Goal: Book appointment/travel/reservation

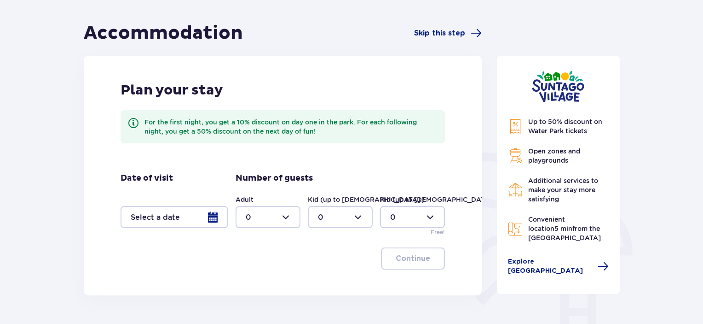
scroll to position [83, 0]
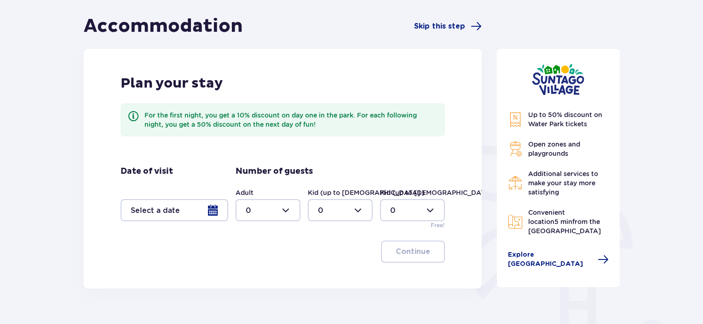
click at [210, 209] on div at bounding box center [175, 210] width 108 height 22
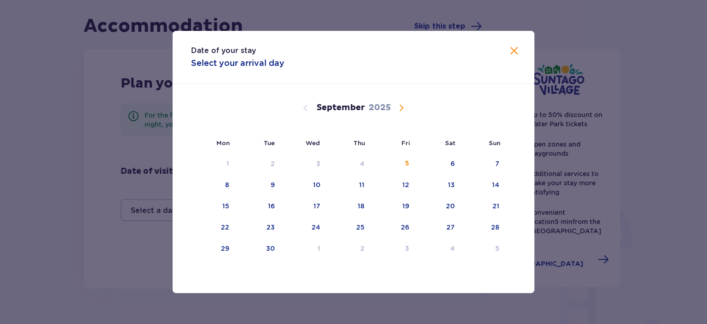
click at [398, 108] on span "Calendar" at bounding box center [401, 107] width 11 height 11
click at [232, 188] on div "6" at bounding box center [214, 185] width 46 height 20
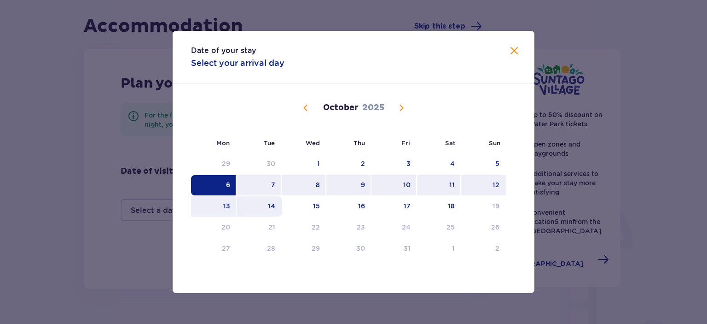
click at [264, 206] on div "14" at bounding box center [260, 206] width 46 height 20
type input "06.10.25 - 14.10.25"
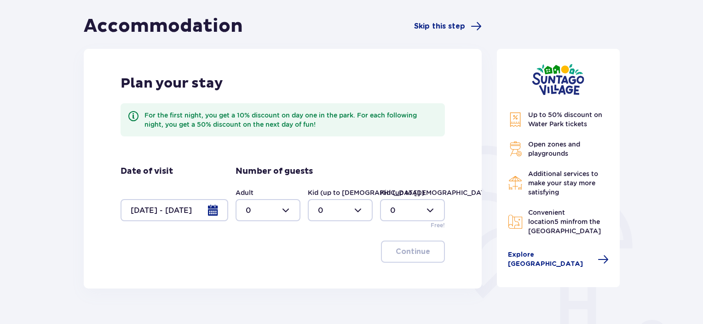
click at [285, 215] on div at bounding box center [268, 210] width 65 height 22
click at [250, 276] on p "2" at bounding box center [248, 277] width 5 height 10
type input "2"
click at [354, 206] on div at bounding box center [340, 210] width 65 height 22
click at [322, 294] on div "3" at bounding box center [340, 296] width 45 height 10
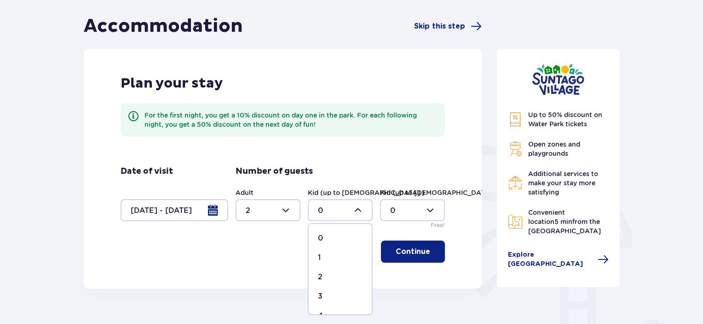
type input "3"
click at [427, 246] on span "button" at bounding box center [432, 251] width 11 height 11
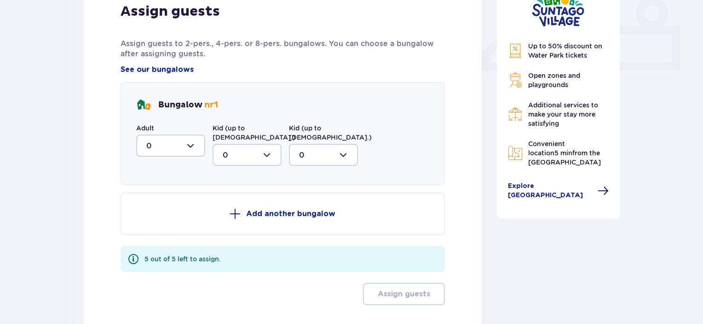
scroll to position [365, 0]
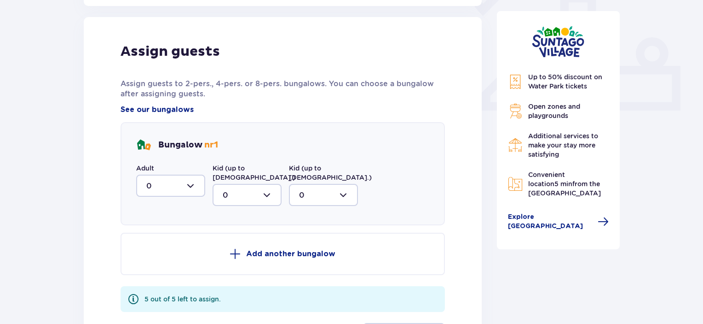
click at [165, 188] on div at bounding box center [170, 185] width 69 height 22
click at [158, 254] on div "2" at bounding box center [170, 252] width 49 height 10
type input "2"
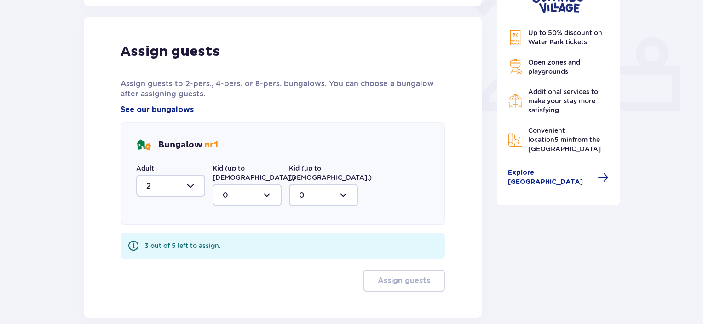
click at [243, 189] on div at bounding box center [247, 195] width 69 height 22
click at [239, 276] on div "3" at bounding box center [247, 281] width 49 height 10
type input "3"
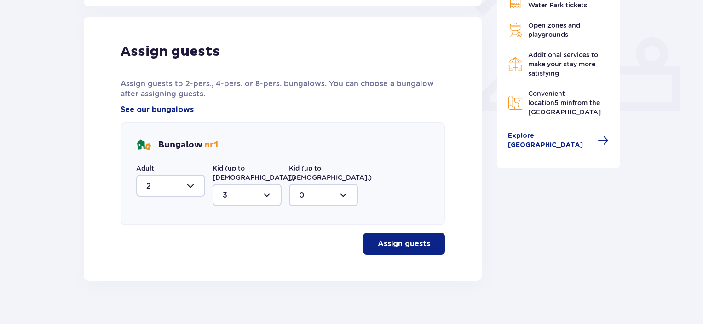
click at [418, 238] on p "Assign guests" at bounding box center [404, 243] width 52 height 10
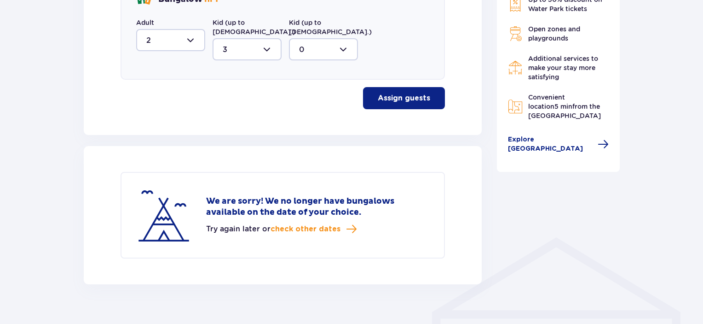
scroll to position [516, 0]
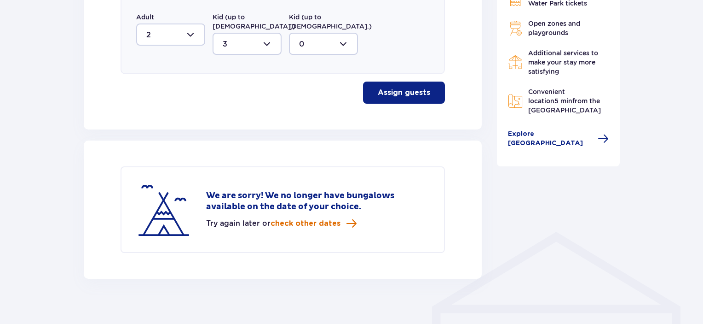
click at [315, 218] on span "check other dates" at bounding box center [306, 223] width 70 height 10
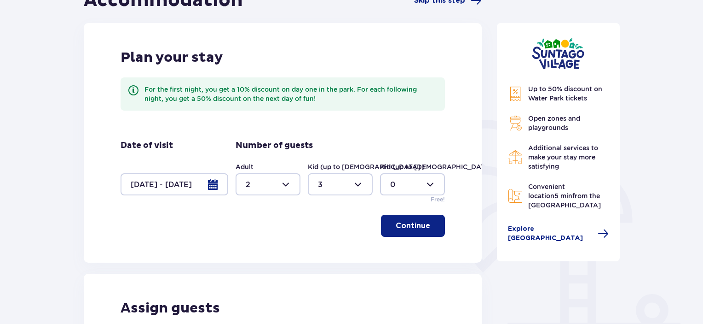
scroll to position [109, 0]
click at [211, 183] on div at bounding box center [175, 184] width 108 height 22
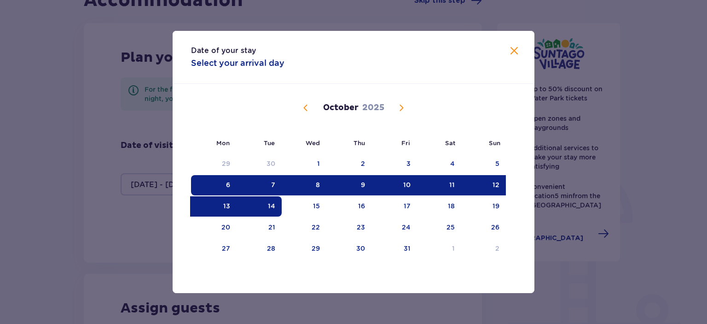
click at [223, 189] on div "6" at bounding box center [214, 185] width 46 height 20
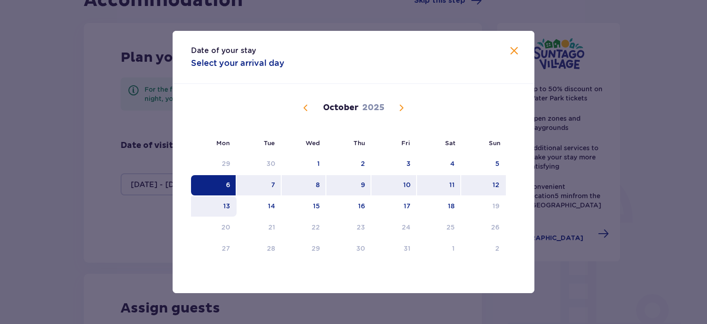
click at [223, 205] on div "13" at bounding box center [226, 205] width 7 height 9
type input "06.10.25 - 13.10.25"
type input "0"
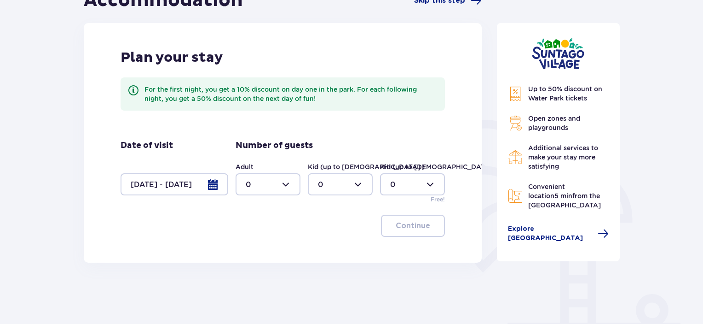
click at [263, 183] on div at bounding box center [268, 184] width 65 height 22
click at [253, 250] on div "2" at bounding box center [268, 251] width 45 height 10
type input "2"
click at [348, 185] on div at bounding box center [340, 184] width 65 height 22
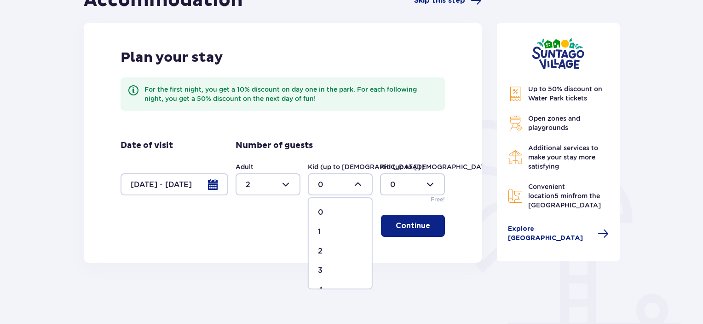
click at [333, 269] on div "3" at bounding box center [340, 270] width 45 height 10
type input "3"
click at [411, 221] on p "Continue" at bounding box center [413, 226] width 35 height 10
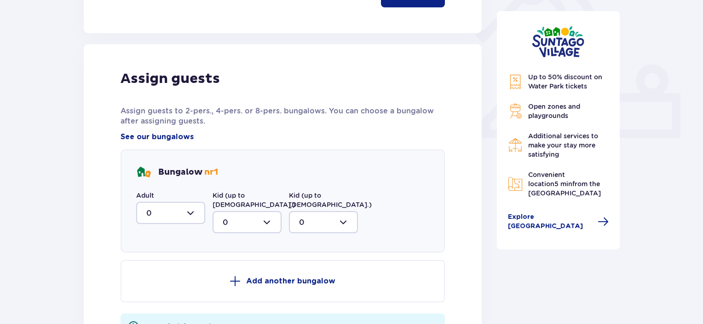
scroll to position [371, 0]
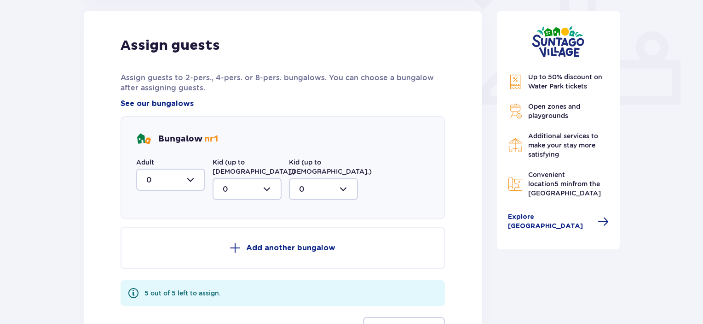
click at [182, 178] on div at bounding box center [170, 179] width 69 height 22
click at [153, 248] on div "2" at bounding box center [170, 246] width 49 height 10
type input "2"
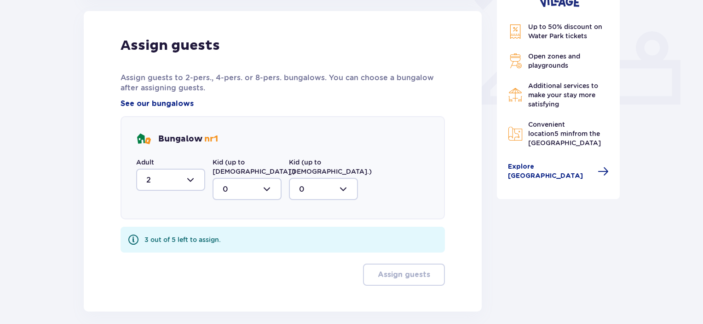
click at [256, 178] on div at bounding box center [247, 189] width 69 height 22
click at [232, 270] on div "3" at bounding box center [247, 275] width 49 height 10
type input "3"
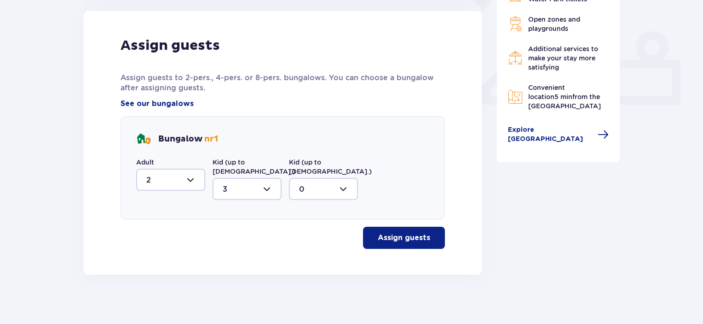
scroll to position [367, 0]
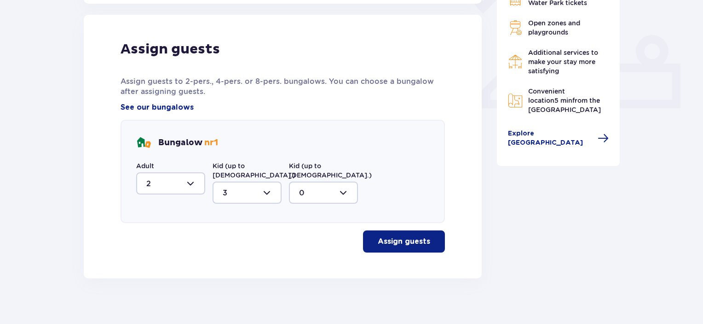
click at [386, 236] on p "Assign guests" at bounding box center [404, 241] width 52 height 10
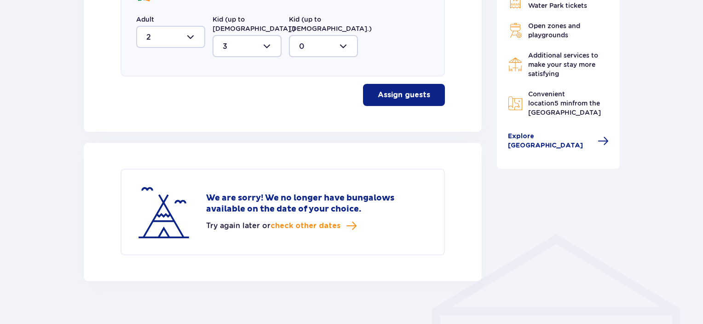
scroll to position [516, 0]
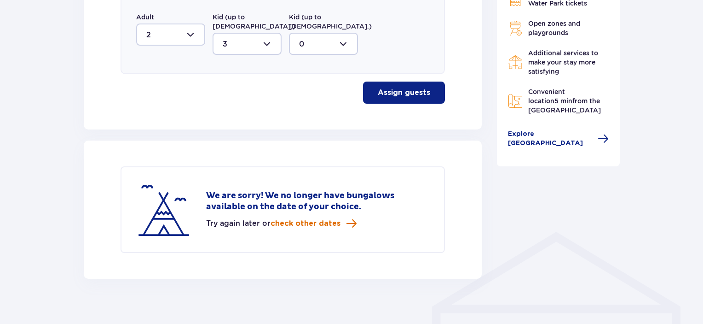
click at [322, 218] on span "check other dates" at bounding box center [306, 223] width 70 height 10
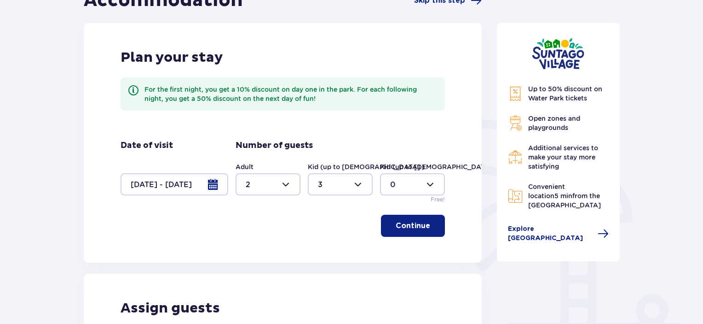
scroll to position [109, 0]
click at [193, 191] on div at bounding box center [175, 184] width 108 height 22
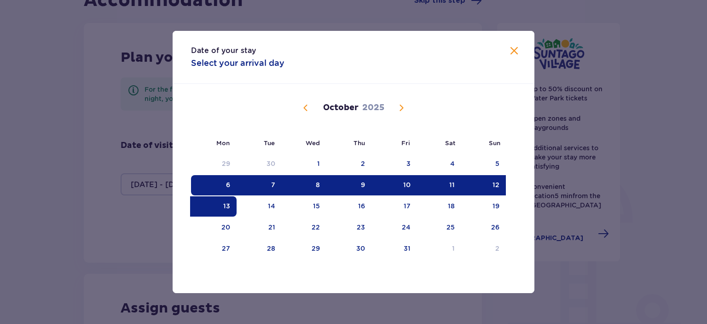
click at [272, 186] on div "7" at bounding box center [273, 184] width 4 height 9
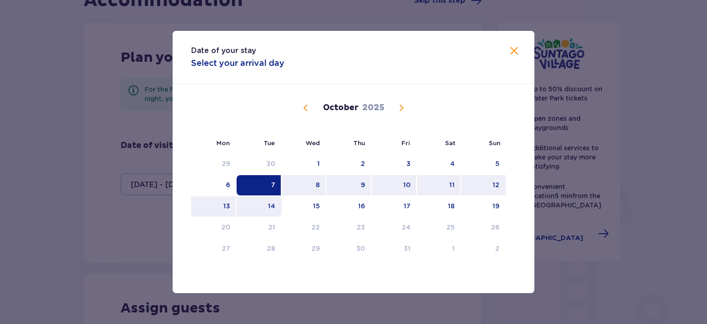
click at [269, 211] on div "14" at bounding box center [260, 206] width 46 height 20
type input "07.10.25 - 14.10.25"
type input "0"
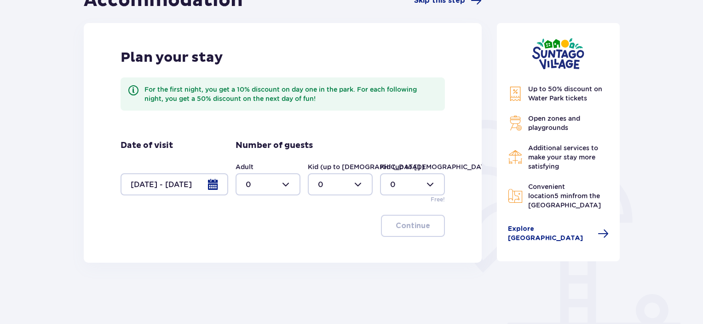
click at [279, 186] on div at bounding box center [268, 184] width 65 height 22
click at [256, 250] on div "2" at bounding box center [268, 251] width 45 height 10
type input "2"
click at [346, 186] on div at bounding box center [340, 184] width 65 height 22
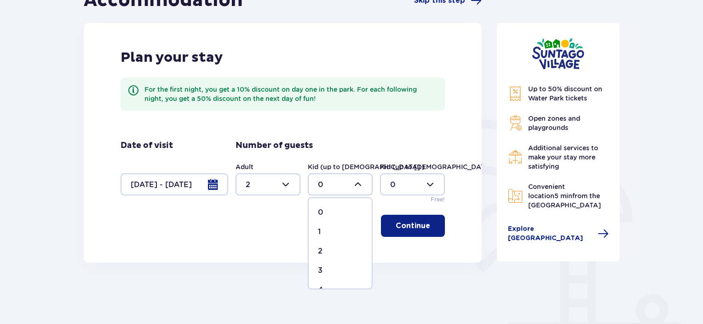
click at [331, 248] on div "2" at bounding box center [340, 251] width 45 height 10
type input "2"
click at [403, 224] on p "Continue" at bounding box center [413, 226] width 35 height 10
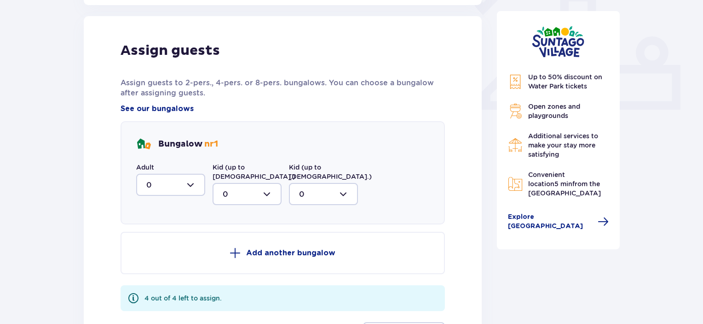
scroll to position [371, 0]
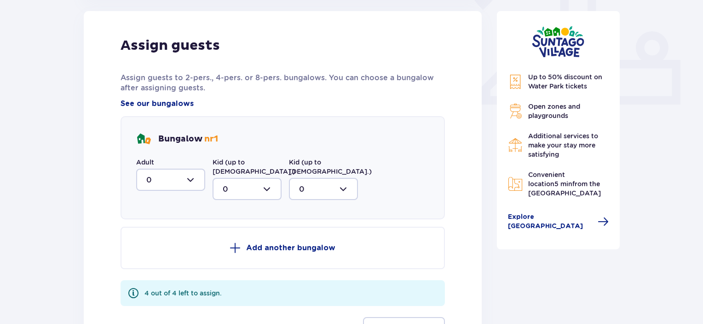
click at [193, 176] on div at bounding box center [170, 179] width 69 height 22
click at [178, 247] on div "2" at bounding box center [170, 246] width 49 height 10
type input "2"
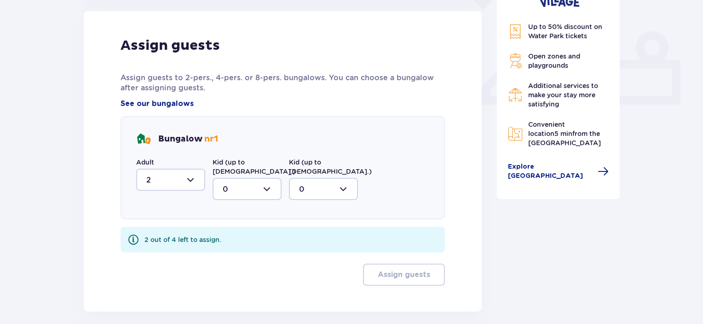
click at [250, 180] on div at bounding box center [247, 189] width 69 height 22
click at [232, 250] on div "2" at bounding box center [247, 255] width 49 height 10
type input "2"
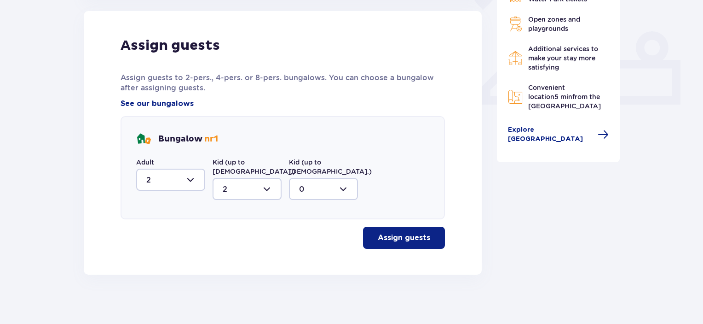
scroll to position [367, 0]
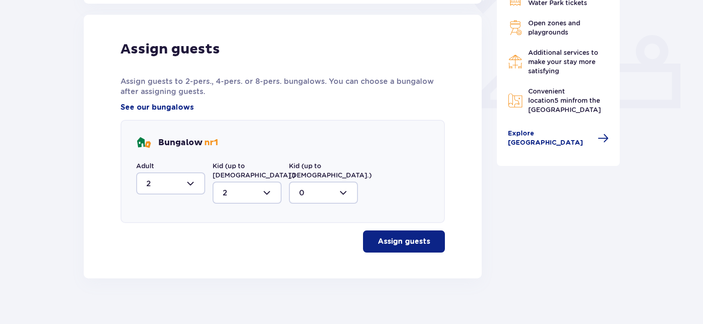
click at [395, 236] on p "Assign guests" at bounding box center [404, 241] width 52 height 10
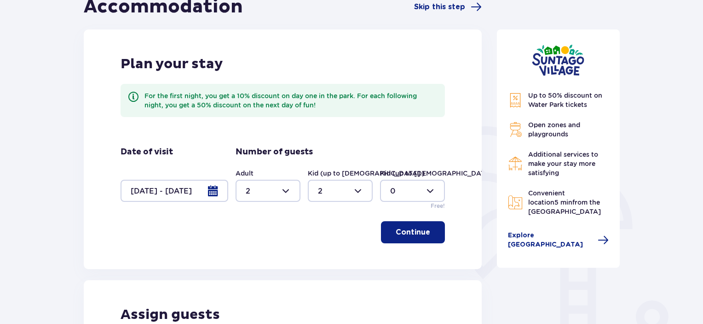
scroll to position [110, 0]
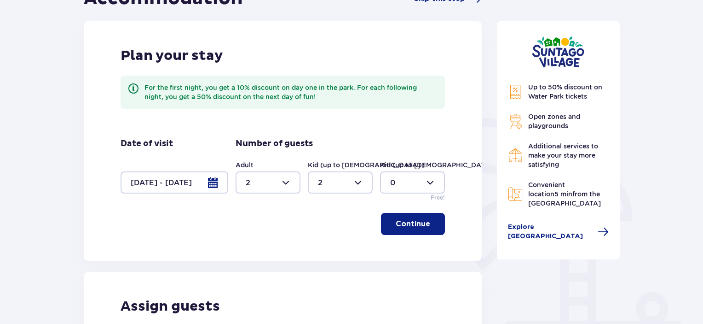
click at [330, 181] on div at bounding box center [340, 182] width 65 height 22
click at [331, 268] on div "3" at bounding box center [340, 268] width 45 height 10
type input "3"
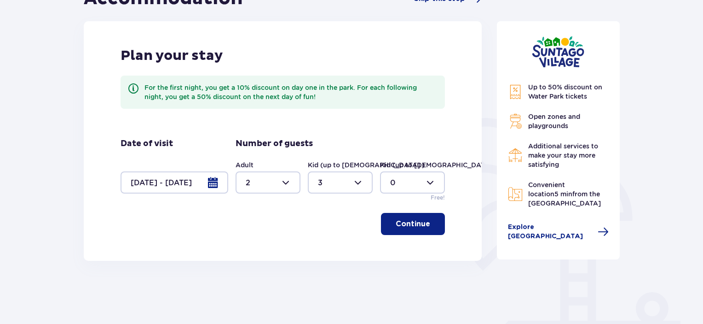
click at [430, 217] on button "Continue" at bounding box center [413, 224] width 64 height 22
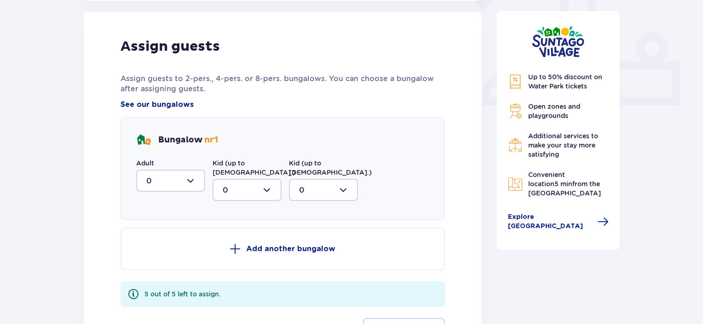
scroll to position [371, 0]
click at [232, 182] on div at bounding box center [247, 189] width 69 height 22
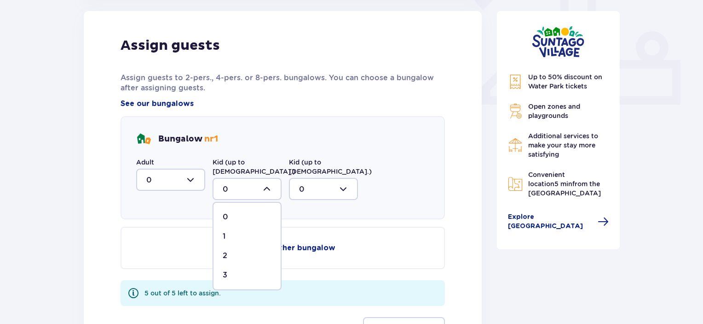
click at [237, 270] on div "3" at bounding box center [247, 275] width 49 height 10
type input "3"
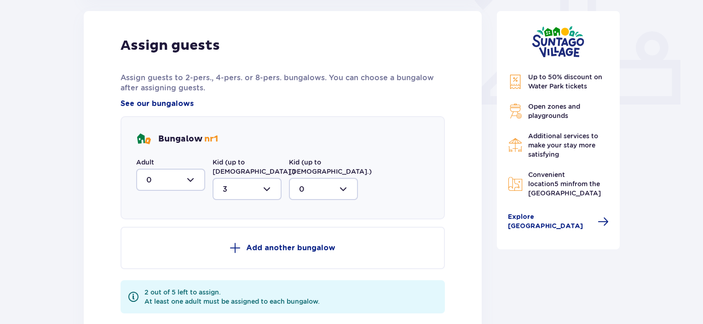
click at [180, 181] on div at bounding box center [170, 179] width 69 height 22
click at [164, 245] on div "2" at bounding box center [170, 246] width 49 height 10
type input "2"
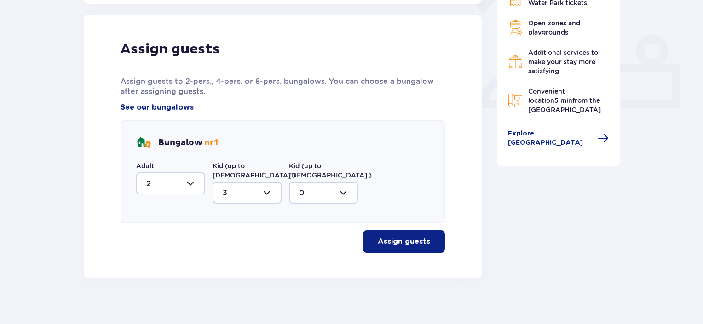
click at [403, 236] on p "Assign guests" at bounding box center [404, 241] width 52 height 10
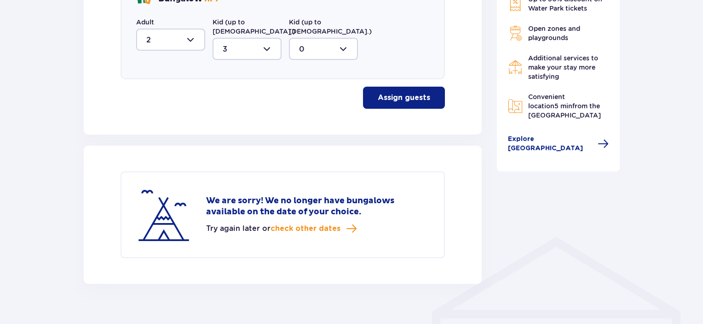
scroll to position [516, 0]
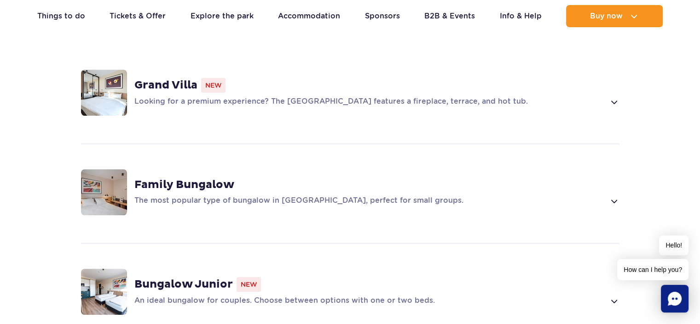
scroll to position [672, 0]
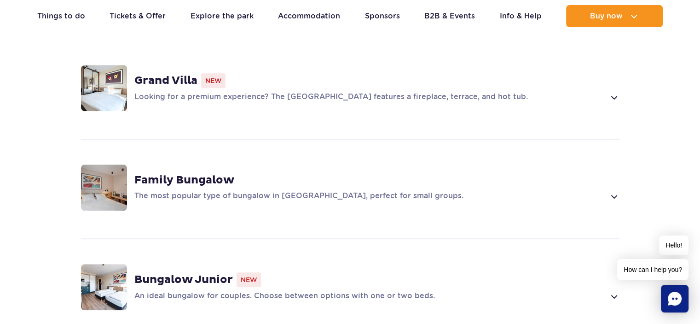
click at [103, 170] on img at bounding box center [104, 187] width 46 height 46
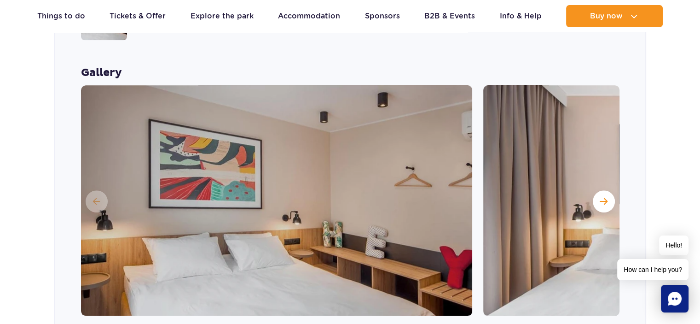
scroll to position [873, 0]
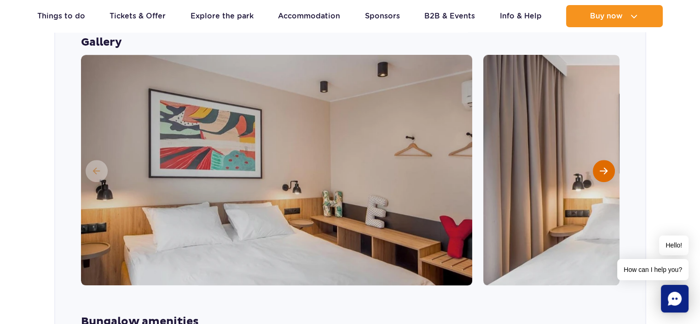
click at [606, 167] on span "Next slide" at bounding box center [604, 171] width 8 height 8
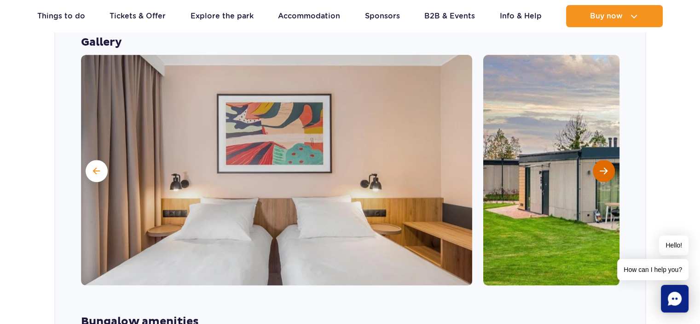
click at [600, 160] on button "Next slide" at bounding box center [604, 171] width 22 height 22
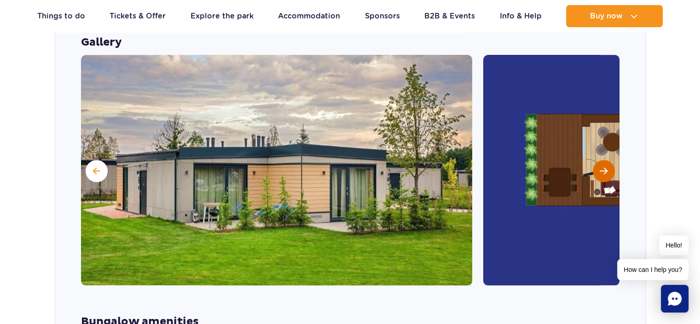
click at [600, 160] on button "Next slide" at bounding box center [604, 171] width 22 height 22
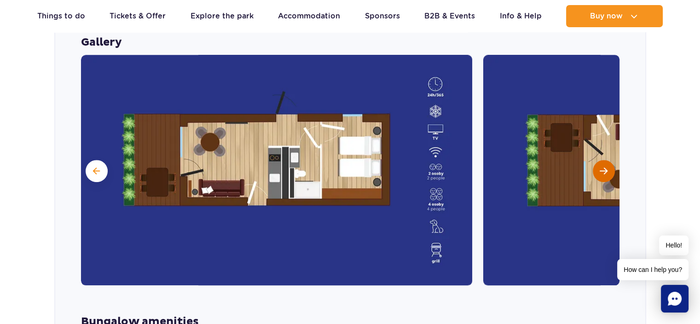
click at [600, 160] on button "Next slide" at bounding box center [604, 171] width 22 height 22
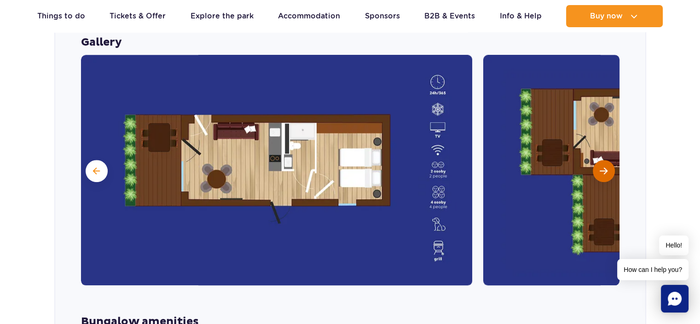
click at [600, 160] on button "Next slide" at bounding box center [604, 171] width 22 height 22
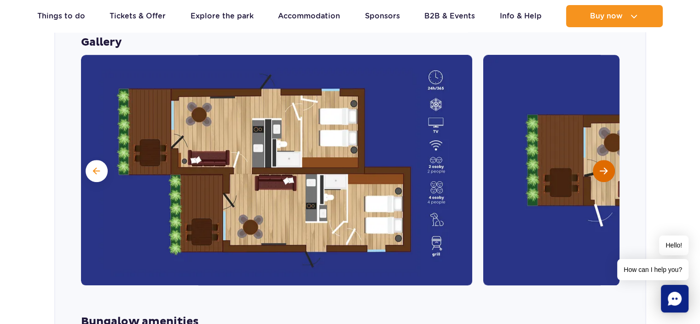
click at [600, 160] on button "Next slide" at bounding box center [604, 171] width 22 height 22
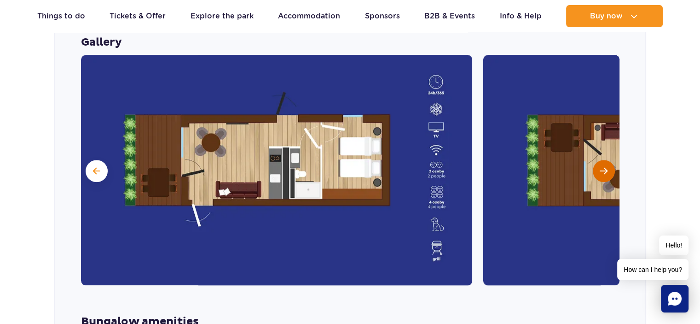
click at [600, 160] on button "Next slide" at bounding box center [604, 171] width 22 height 22
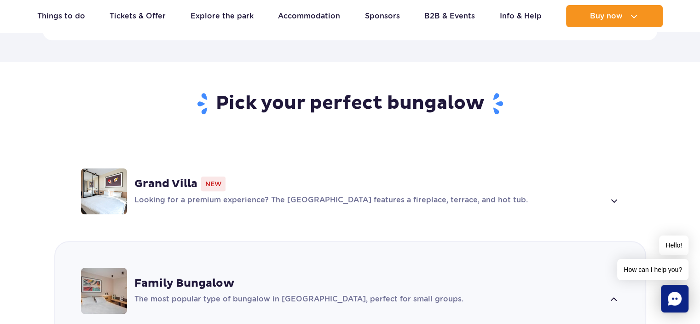
scroll to position [622, 0]
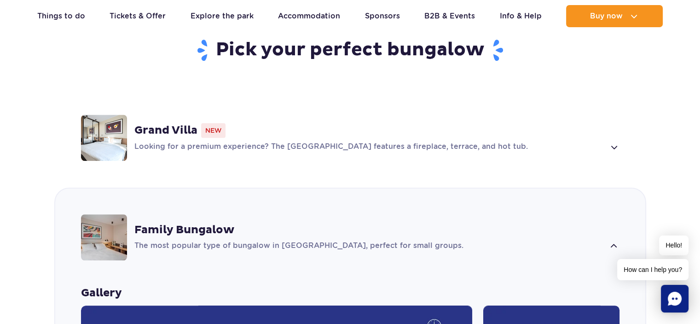
click at [610, 141] on span at bounding box center [614, 146] width 11 height 11
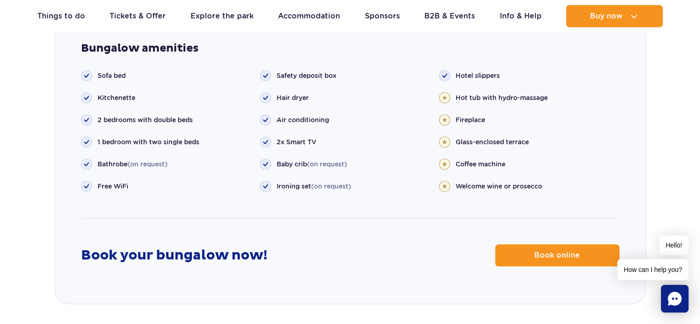
scroll to position [1074, 0]
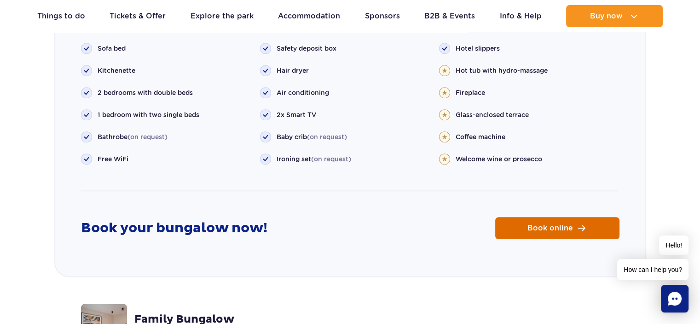
click at [561, 224] on span "Book online" at bounding box center [551, 227] width 46 height 7
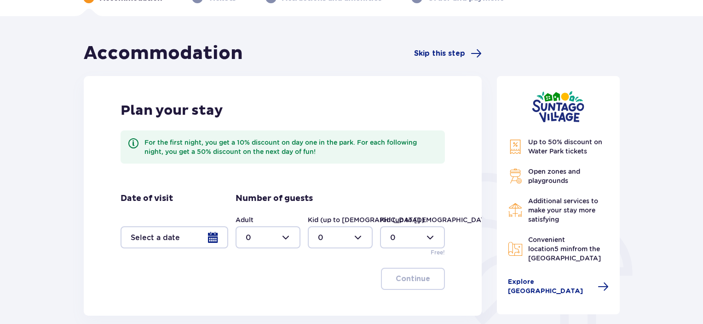
scroll to position [55, 0]
click at [451, 49] on span "Skip this step" at bounding box center [439, 54] width 51 height 10
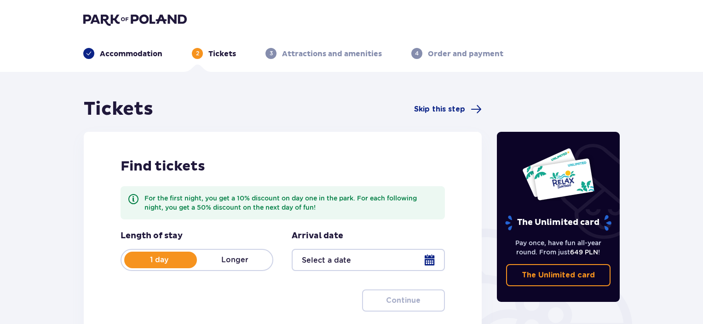
click at [640, 153] on div "Tickets Skip this step Find tickets For the first night, you get a 10% discount…" at bounding box center [351, 270] width 703 height 397
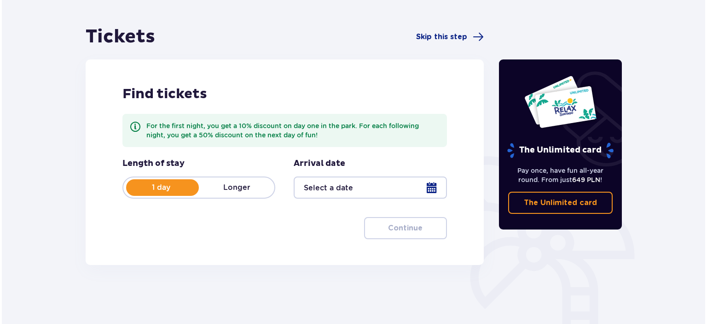
scroll to position [74, 0]
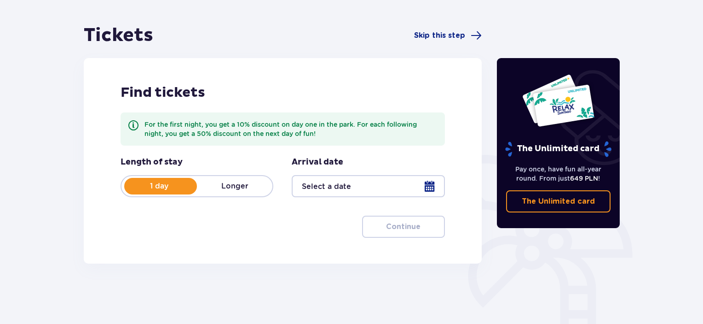
click at [230, 191] on p "Longer" at bounding box center [235, 186] width 76 height 10
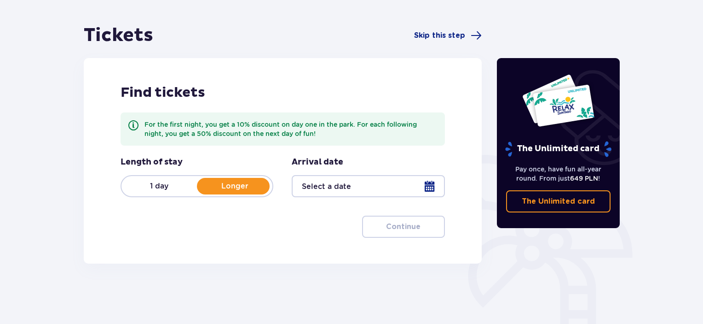
click at [398, 188] on div at bounding box center [368, 186] width 153 height 22
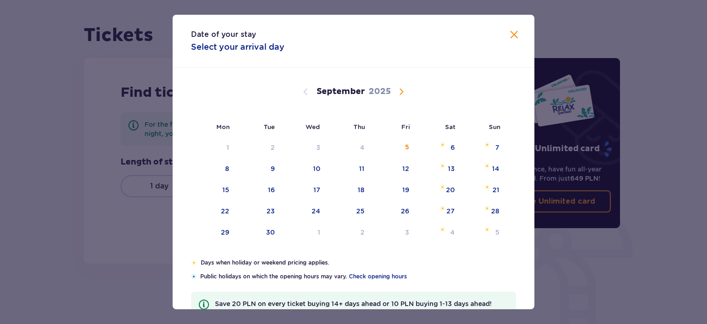
click at [397, 98] on div "September 2025" at bounding box center [353, 102] width 305 height 69
click at [400, 93] on span "Calendar" at bounding box center [401, 91] width 11 height 11
click at [230, 170] on div "6" at bounding box center [214, 169] width 46 height 20
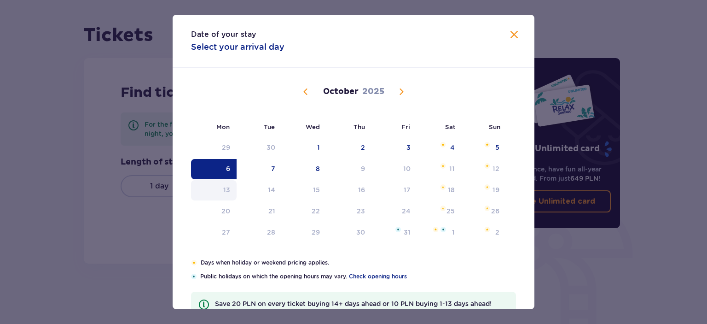
click at [223, 189] on div "13" at bounding box center [226, 189] width 7 height 9
click at [511, 34] on span at bounding box center [514, 34] width 11 height 11
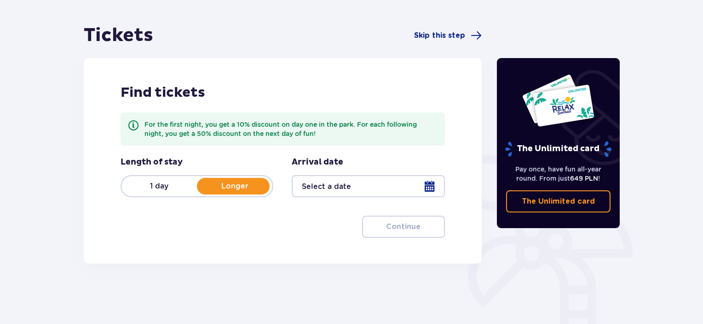
click at [384, 186] on div at bounding box center [368, 186] width 153 height 22
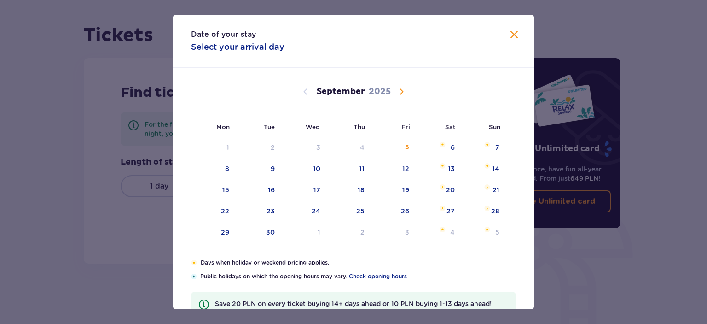
click at [404, 90] on span "Calendar" at bounding box center [401, 91] width 11 height 11
click at [227, 164] on div "6" at bounding box center [228, 168] width 4 height 9
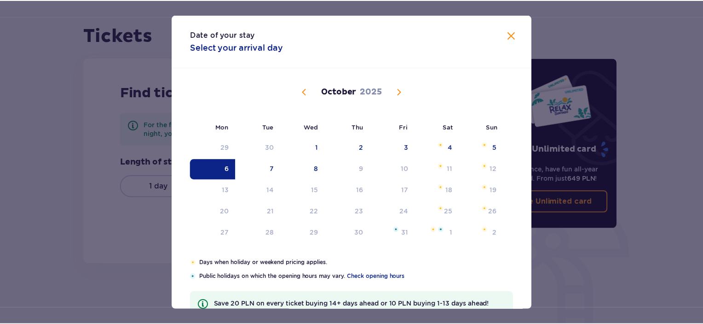
scroll to position [34, 0]
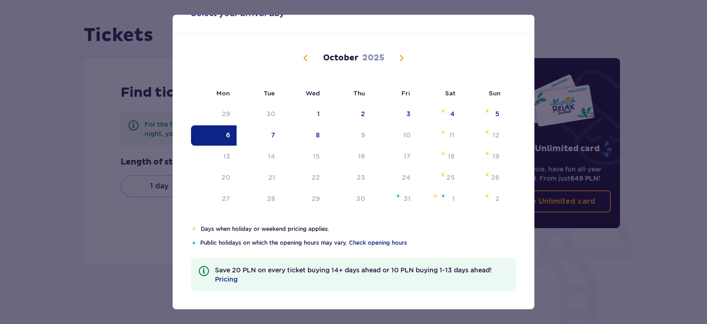
click at [558, 283] on div "Date of your stay Select your arrival day Mon Tue Wed Thu Fri Sat Sun September…" at bounding box center [353, 162] width 707 height 324
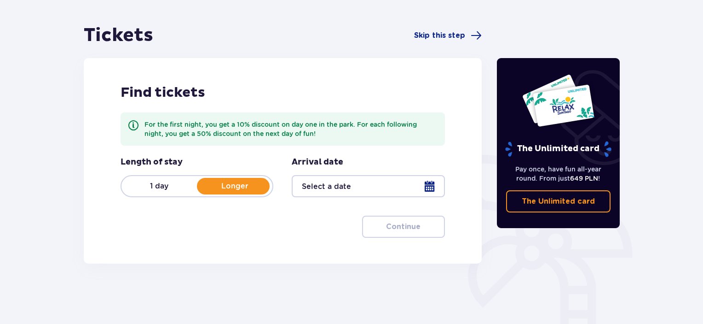
click at [332, 186] on div at bounding box center [368, 186] width 153 height 22
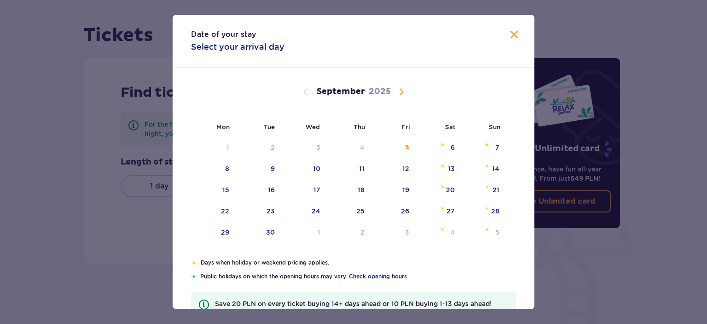
click at [400, 93] on span "Calendar" at bounding box center [401, 91] width 11 height 11
click at [232, 172] on div "6" at bounding box center [214, 169] width 46 height 20
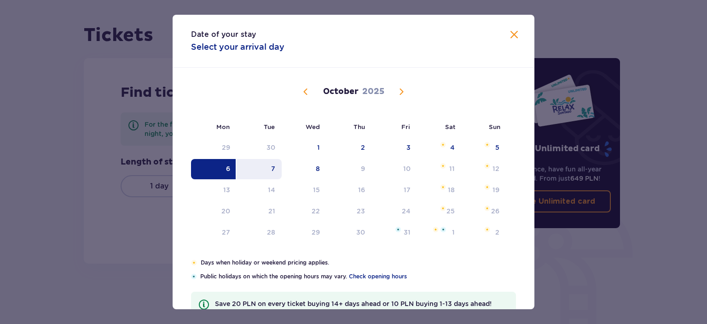
click at [276, 168] on div "7" at bounding box center [260, 169] width 46 height 20
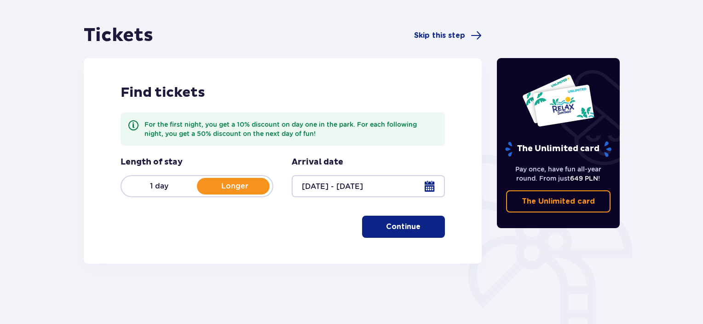
click at [355, 190] on div at bounding box center [368, 186] width 153 height 22
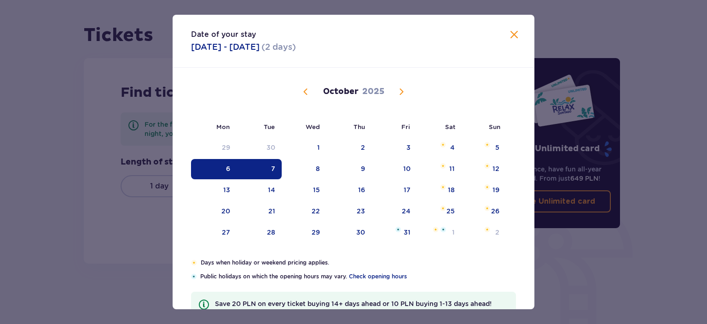
click at [224, 168] on div "6" at bounding box center [214, 169] width 46 height 20
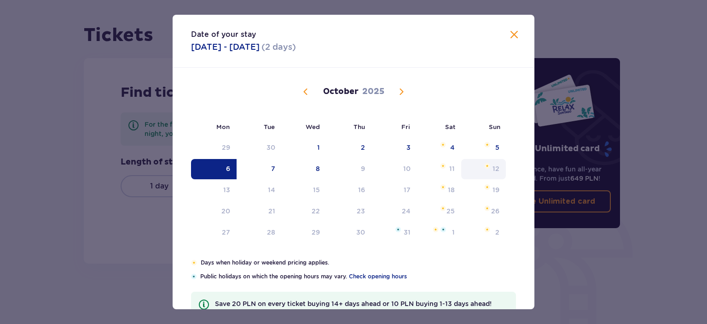
click at [481, 165] on div "12" at bounding box center [483, 169] width 45 height 20
click at [321, 160] on div "8" at bounding box center [304, 169] width 45 height 20
type input "06.10.25 - 08.10.25"
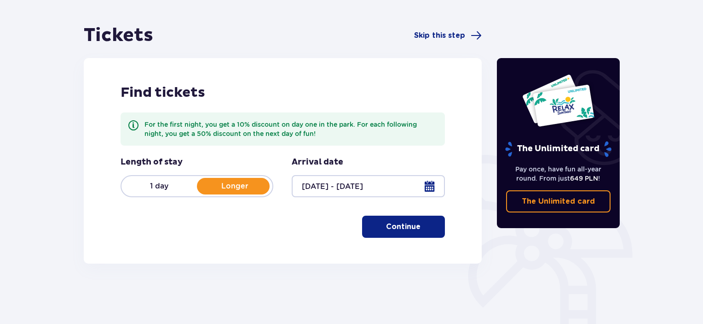
click at [404, 226] on p "Continue" at bounding box center [403, 226] width 35 height 10
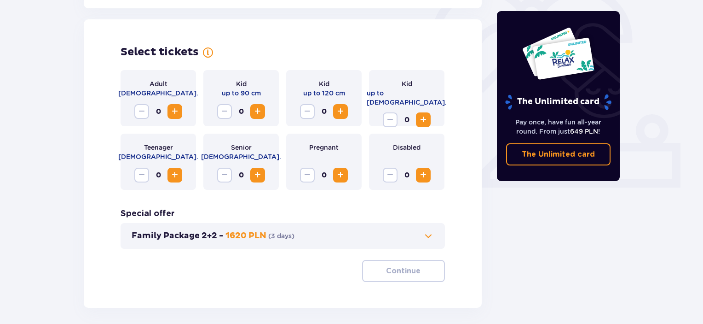
scroll to position [296, 0]
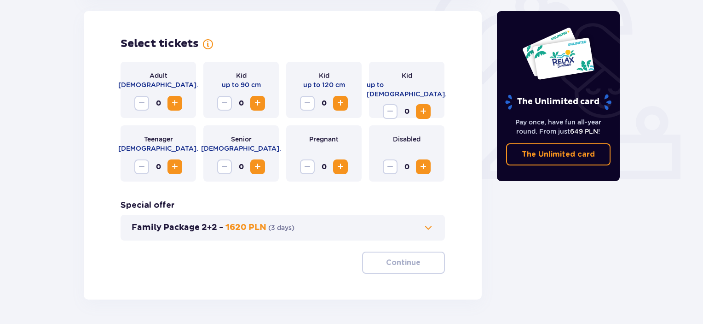
click at [429, 226] on span at bounding box center [428, 227] width 11 height 11
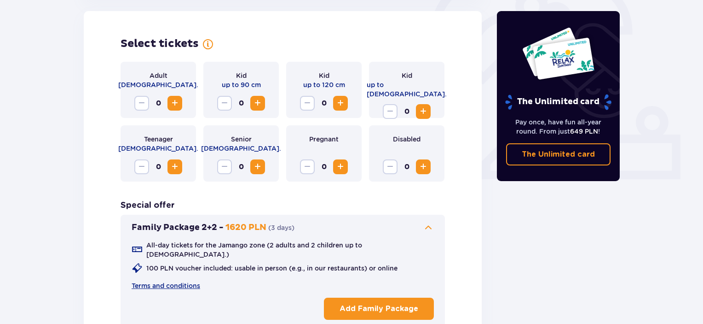
click at [429, 226] on span at bounding box center [428, 227] width 11 height 11
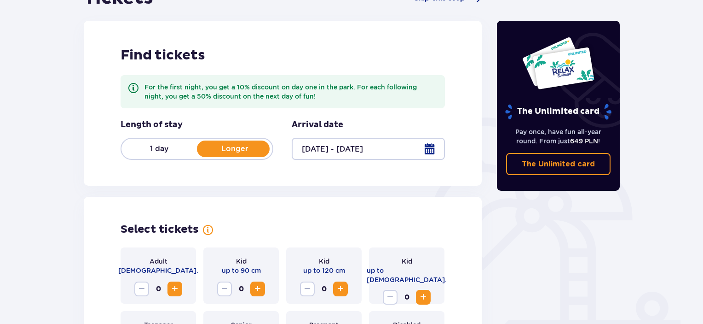
scroll to position [106, 0]
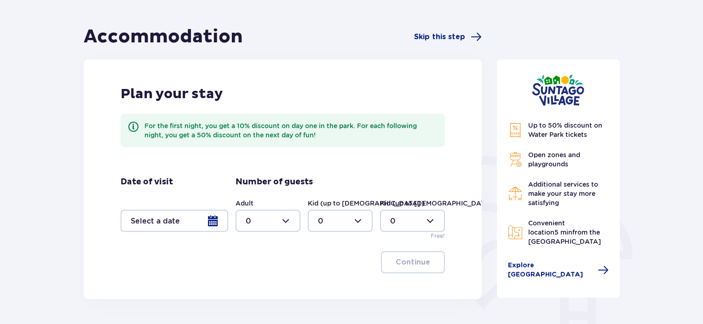
scroll to position [55, 0]
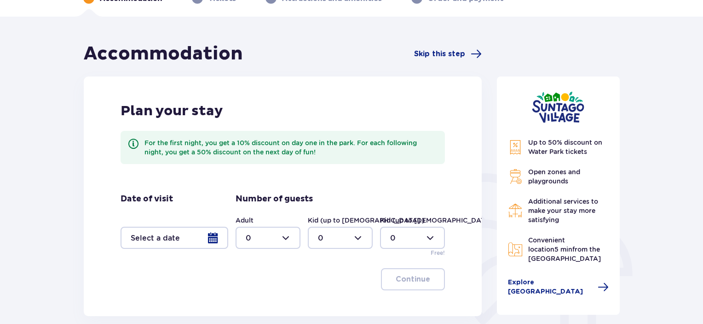
click at [195, 239] on div at bounding box center [175, 238] width 108 height 22
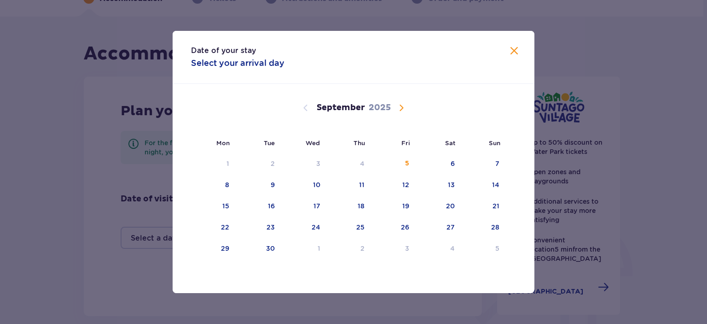
click at [401, 107] on span "Calendar" at bounding box center [401, 107] width 11 height 11
click at [230, 188] on div "6" at bounding box center [214, 185] width 46 height 20
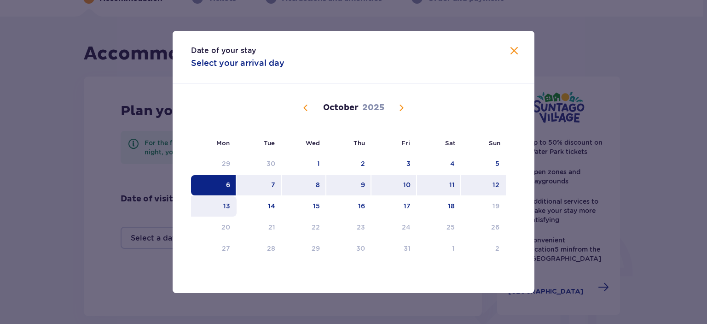
click at [228, 201] on div "13" at bounding box center [226, 205] width 7 height 9
type input "06.10.25 - 13.10.25"
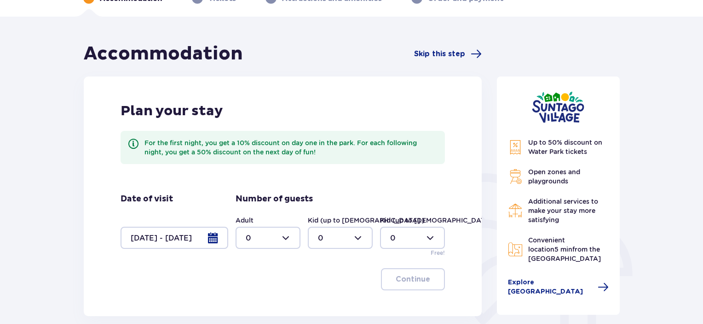
click at [282, 233] on div at bounding box center [268, 238] width 65 height 22
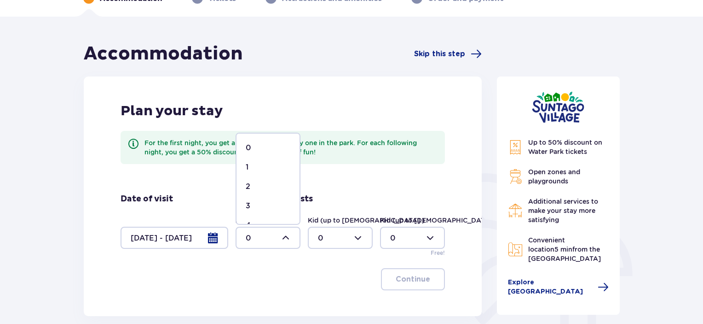
click at [272, 184] on div "2" at bounding box center [268, 186] width 45 height 10
type input "2"
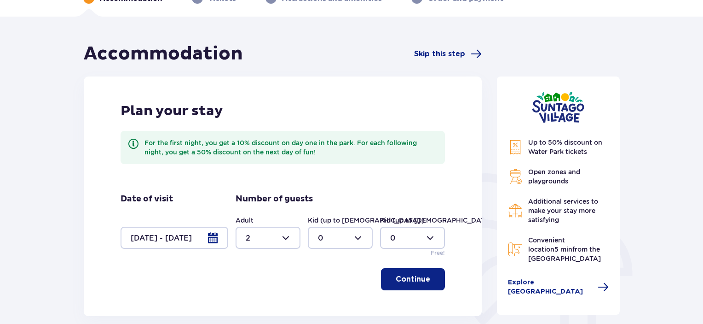
click at [331, 242] on div at bounding box center [340, 238] width 65 height 22
click at [336, 208] on div "3" at bounding box center [340, 206] width 45 height 10
type input "3"
click at [413, 276] on p "Continue" at bounding box center [413, 279] width 35 height 10
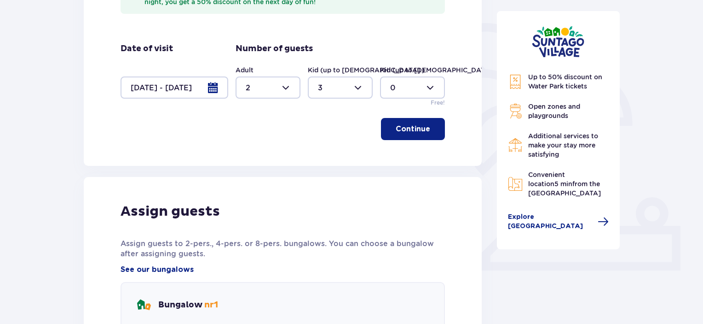
scroll to position [168, 0]
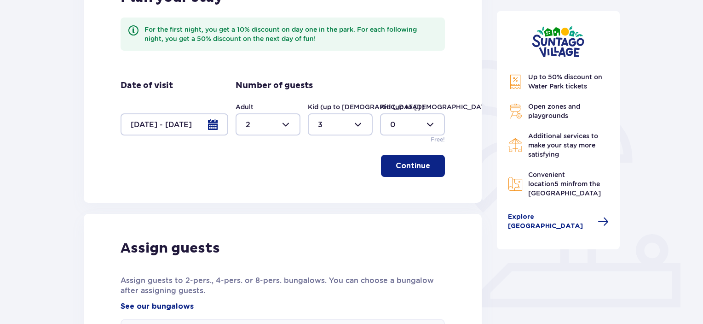
click at [216, 128] on div at bounding box center [175, 124] width 108 height 22
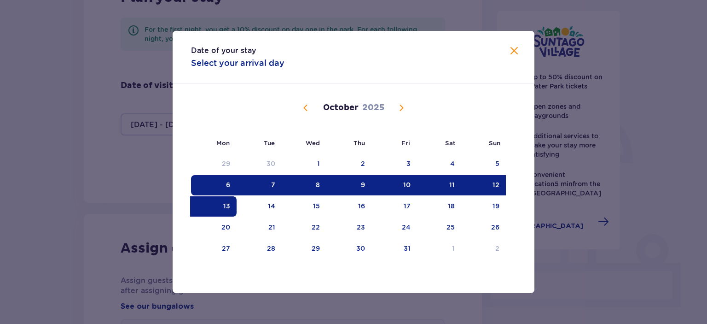
click at [231, 187] on div "6" at bounding box center [214, 185] width 46 height 20
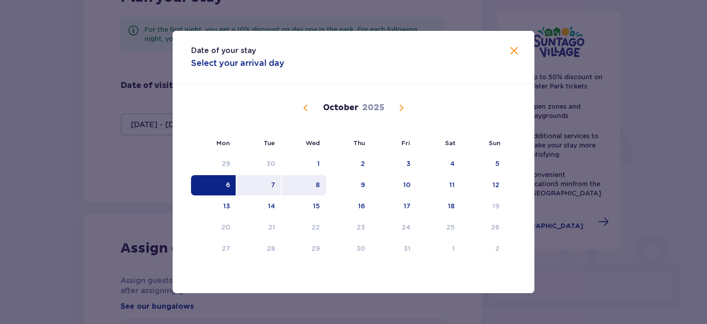
click at [315, 183] on div "8" at bounding box center [304, 185] width 45 height 20
type input "06.10.25 - 08.10.25"
type input "0"
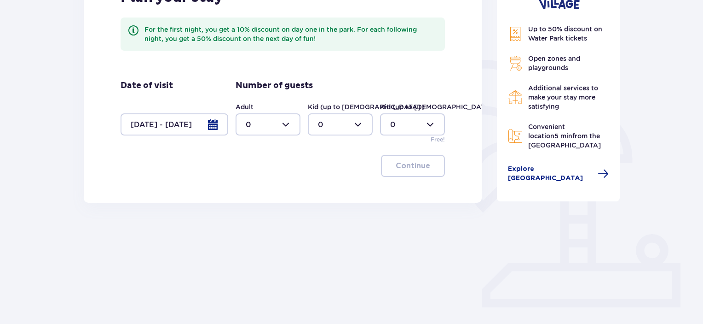
click at [270, 128] on div at bounding box center [268, 124] width 65 height 22
click at [265, 192] on div "2" at bounding box center [268, 191] width 45 height 10
type input "2"
click at [341, 121] on div at bounding box center [340, 124] width 65 height 22
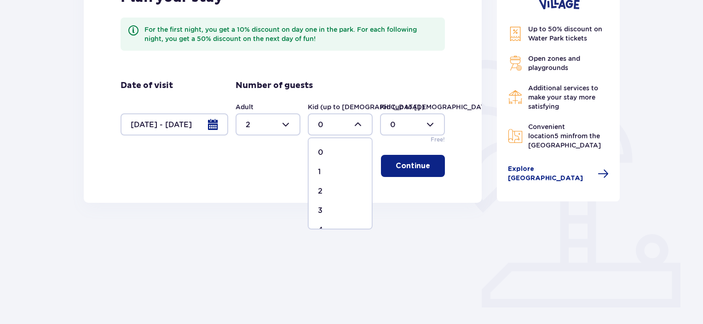
click at [328, 206] on div "3" at bounding box center [340, 210] width 45 height 10
type input "3"
click at [400, 170] on p "Continue" at bounding box center [413, 166] width 35 height 10
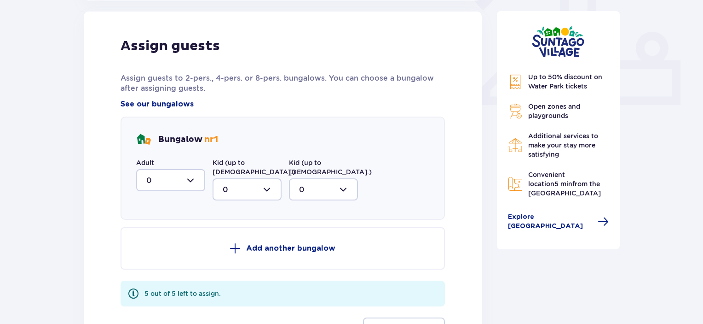
scroll to position [371, 0]
click at [181, 182] on div at bounding box center [170, 179] width 69 height 22
click at [169, 246] on div "2" at bounding box center [170, 246] width 49 height 10
type input "2"
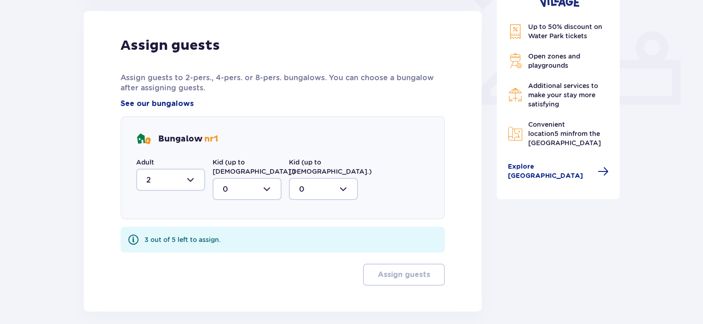
click at [247, 186] on div at bounding box center [247, 189] width 69 height 22
click at [235, 270] on div "3" at bounding box center [247, 275] width 49 height 10
type input "3"
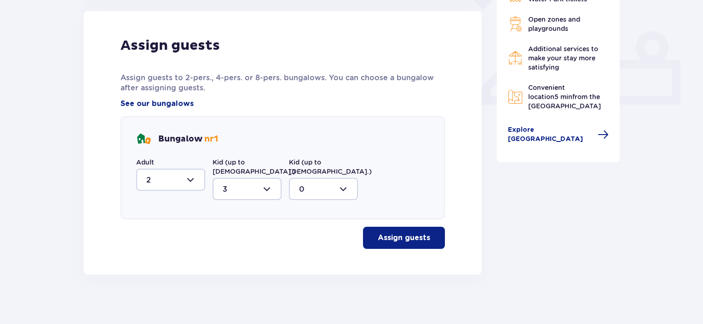
scroll to position [367, 0]
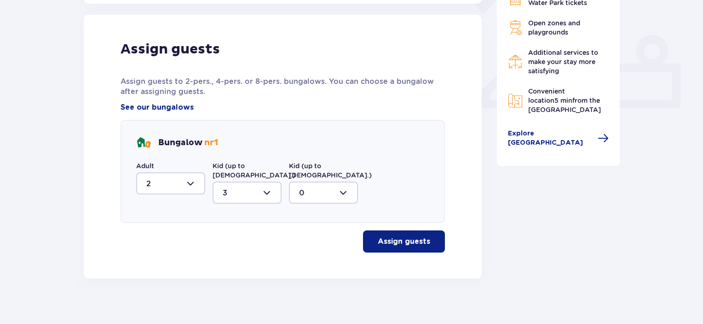
click at [410, 236] on p "Assign guests" at bounding box center [404, 241] width 52 height 10
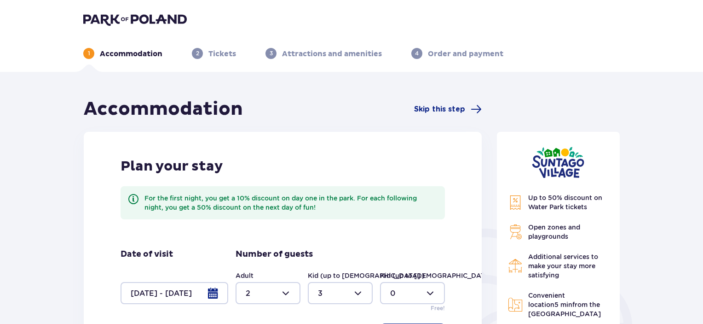
scroll to position [0, 0]
